Goal: Transaction & Acquisition: Subscribe to service/newsletter

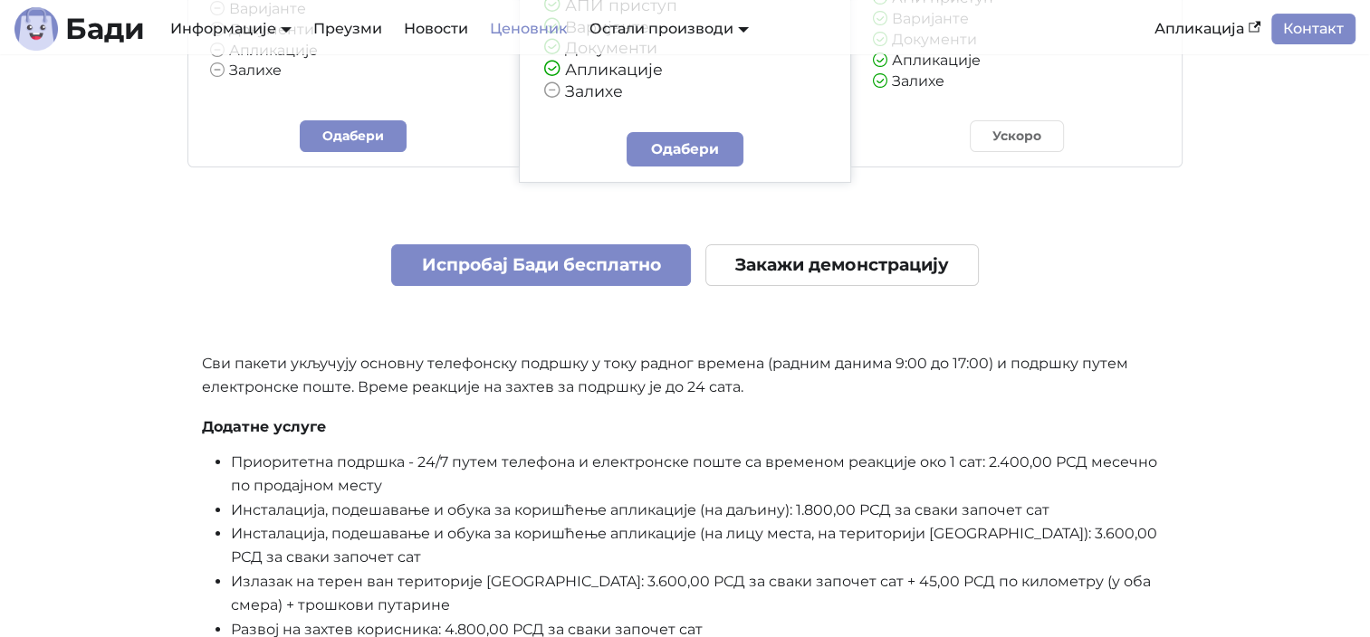
scroll to position [543, 0]
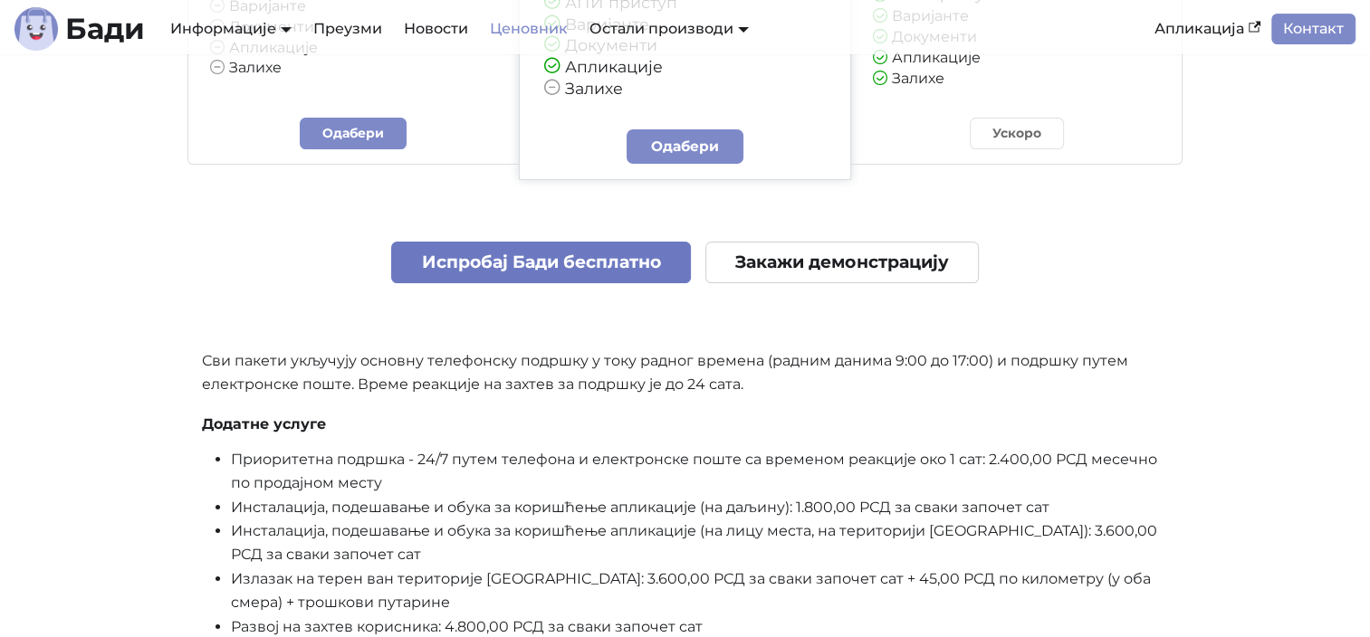
click at [581, 278] on link "Испробај Бади бесплатно" at bounding box center [541, 263] width 300 height 43
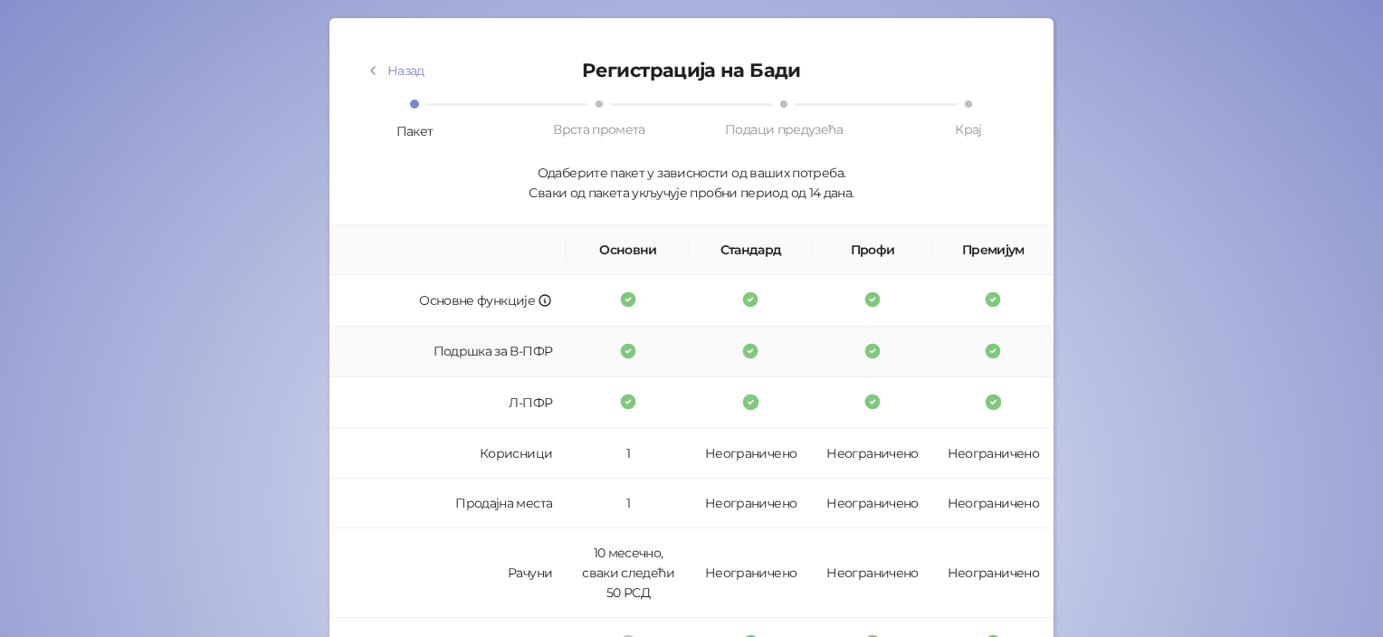
scroll to position [540, 0]
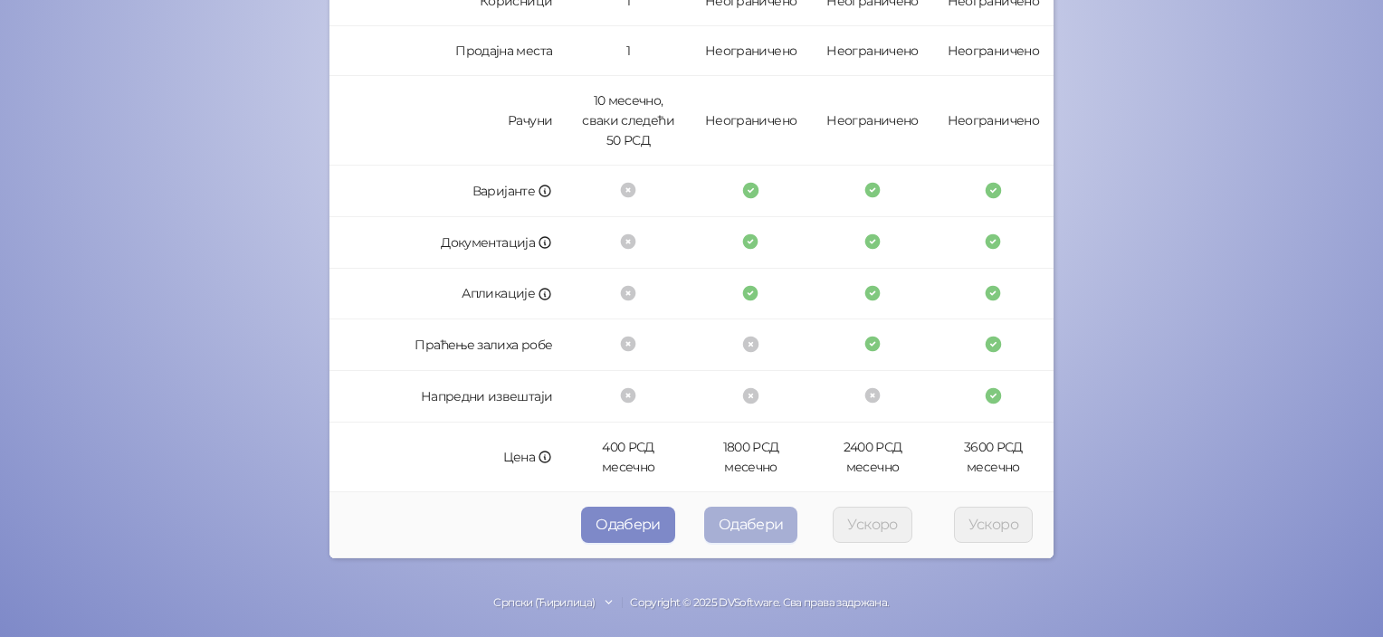
click at [741, 518] on button "Одабери" at bounding box center [751, 525] width 94 height 36
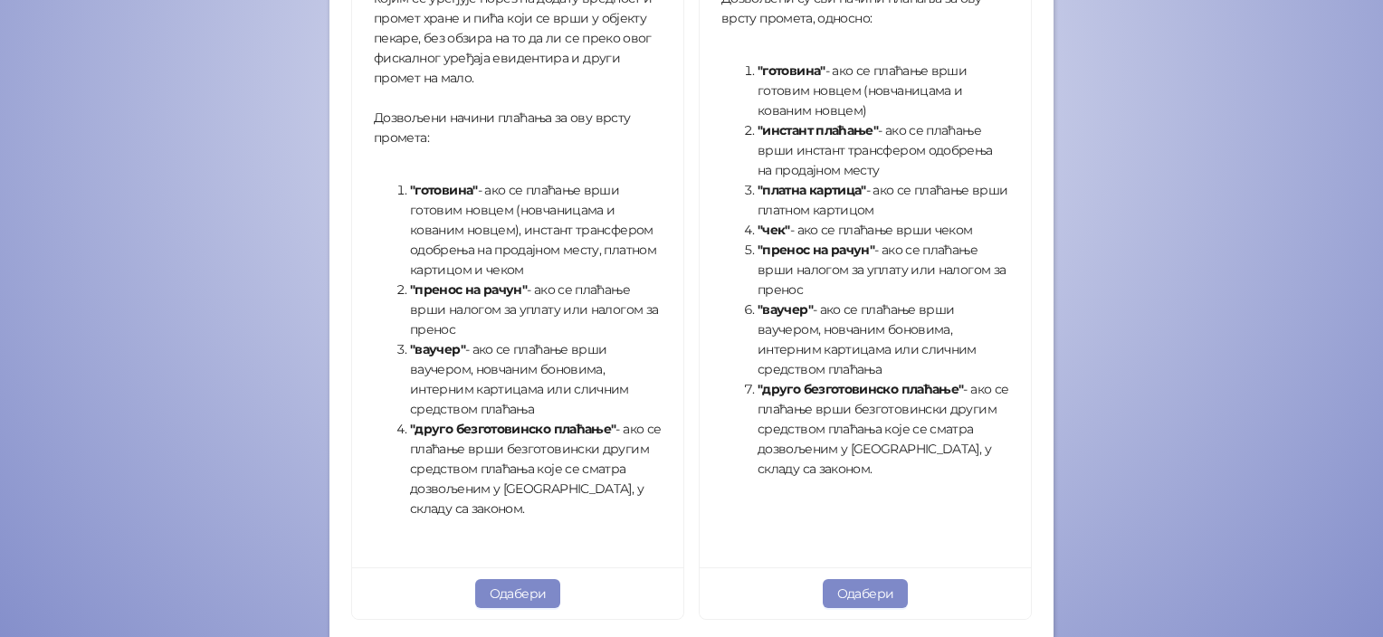
scroll to position [677, 0]
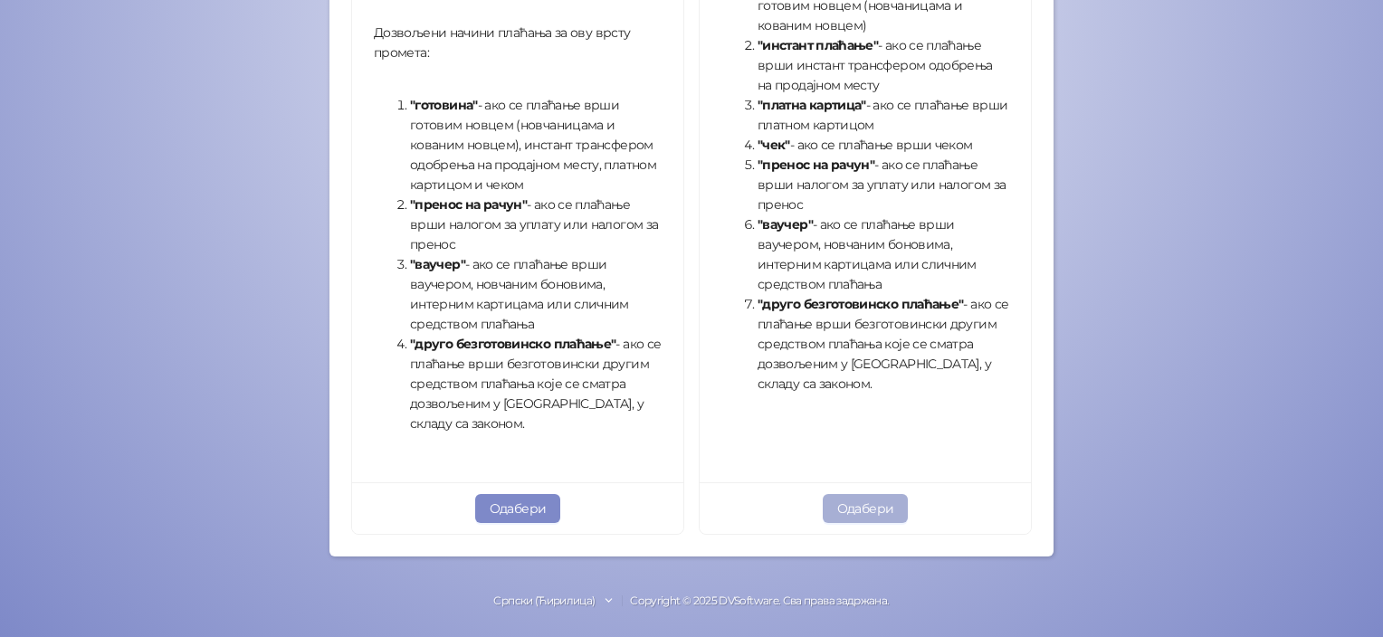
click at [858, 509] on button "Одабери" at bounding box center [866, 508] width 86 height 29
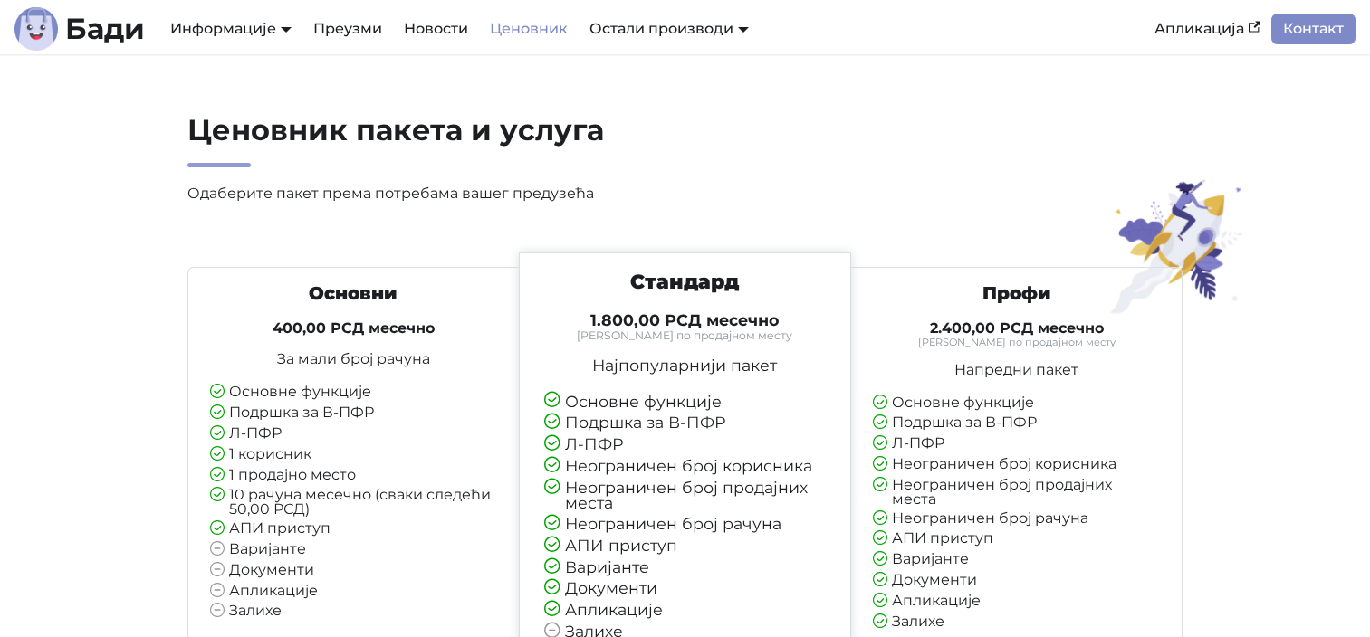
scroll to position [543, 0]
